Goal: Information Seeking & Learning: Learn about a topic

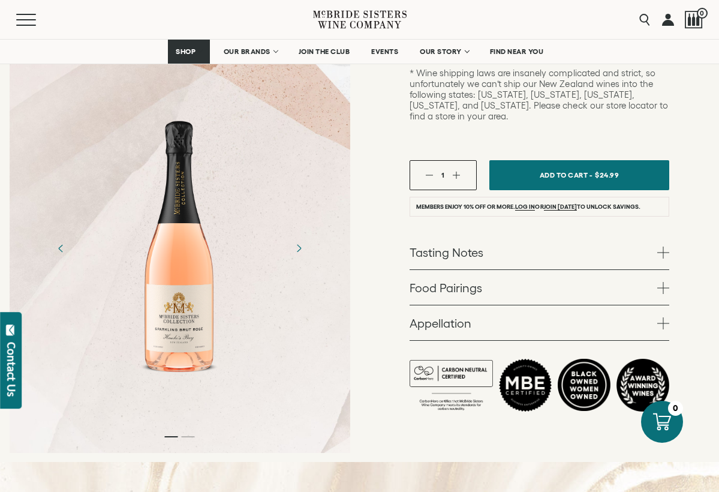
scroll to position [367, 0]
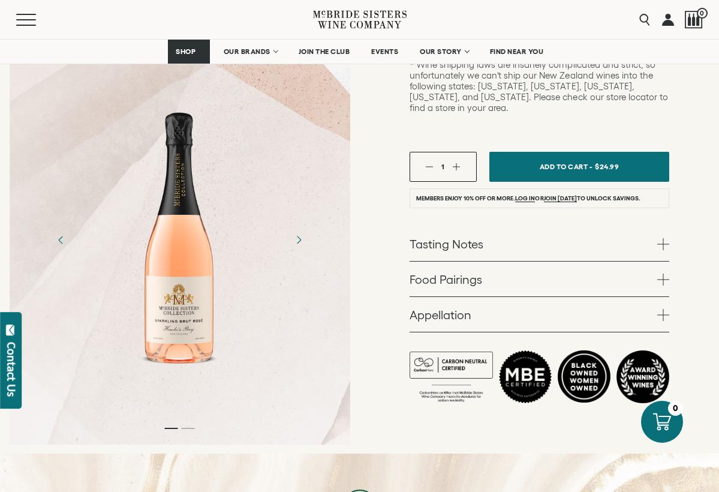
click at [658, 238] on span at bounding box center [664, 244] width 12 height 12
click at [663, 238] on span at bounding box center [664, 244] width 12 height 12
click at [659, 274] on span at bounding box center [664, 280] width 12 height 12
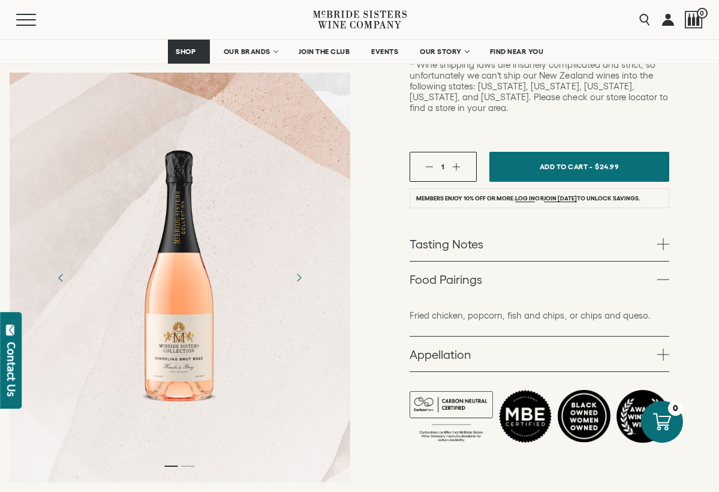
click at [666, 238] on span at bounding box center [664, 244] width 12 height 12
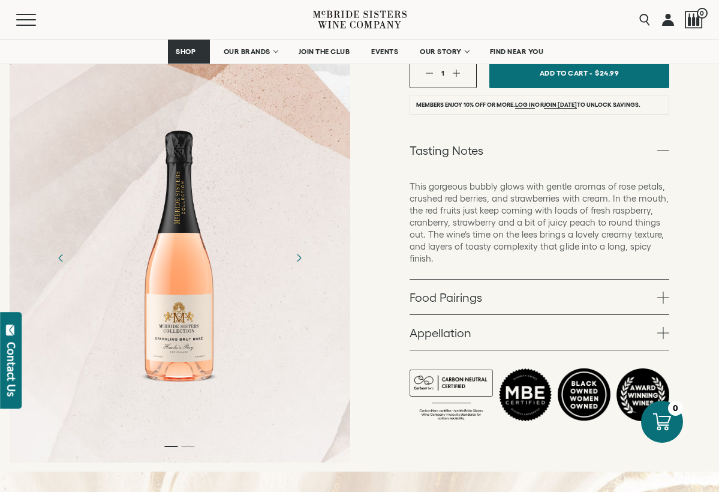
scroll to position [466, 0]
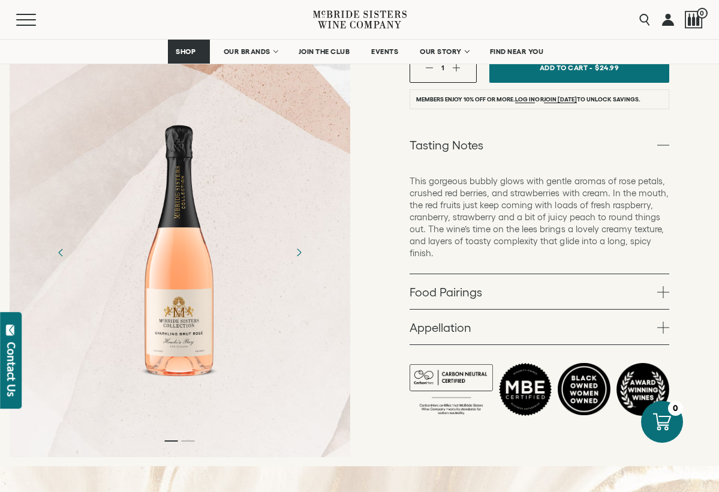
click at [658, 322] on span at bounding box center [664, 328] width 12 height 12
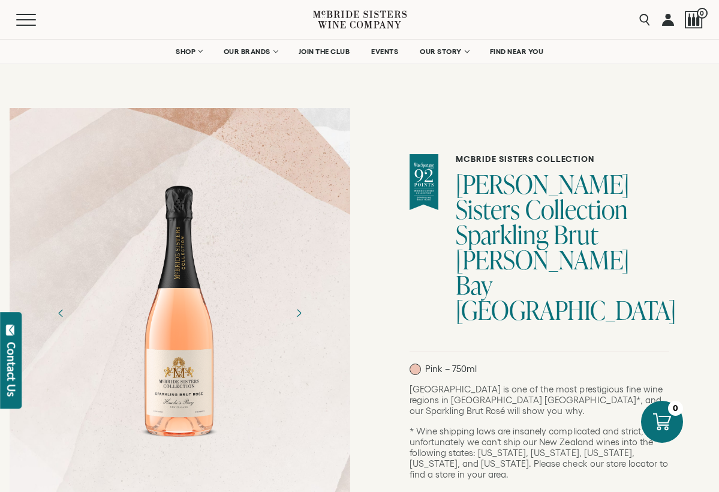
scroll to position [0, 0]
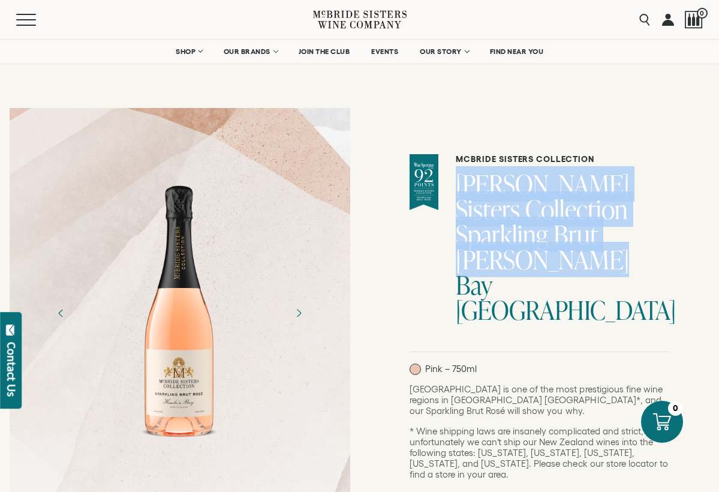
drag, startPoint x: 545, startPoint y: 255, endPoint x: 473, endPoint y: 179, distance: 105.2
click at [473, 179] on h1 "[PERSON_NAME] Sisters Collection Sparkling Brut [PERSON_NAME] Bay [GEOGRAPHIC_D…" at bounding box center [563, 247] width 214 height 151
copy h1 "[PERSON_NAME] Sisters Collection Sparkling Brut [PERSON_NAME] Bay [GEOGRAPHIC_D…"
click at [305, 316] on icon "Next" at bounding box center [298, 312] width 21 height 21
click at [301, 313] on icon "Next" at bounding box center [299, 313] width 4 height 8
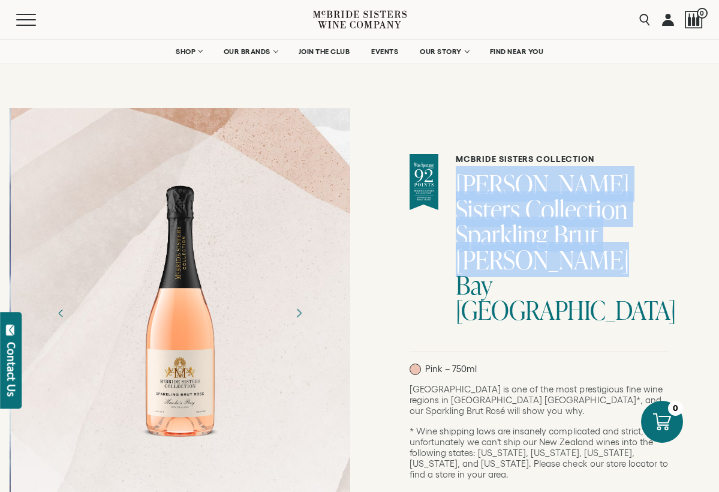
click at [301, 313] on icon "Next" at bounding box center [299, 313] width 4 height 8
